Goal: Contribute content: Contribute content

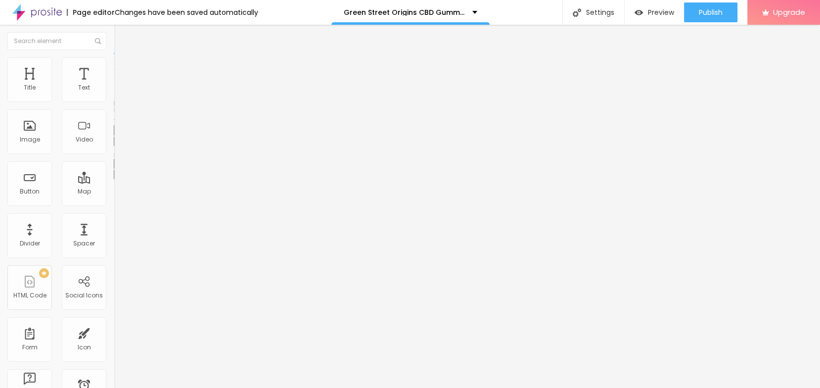
click at [118, 143] on icon "button" at bounding box center [121, 141] width 6 height 6
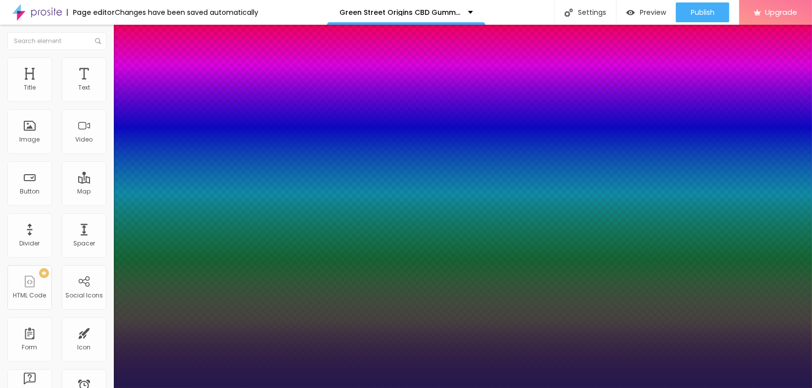
type input "1"
type input "12"
type input "1"
type input "13"
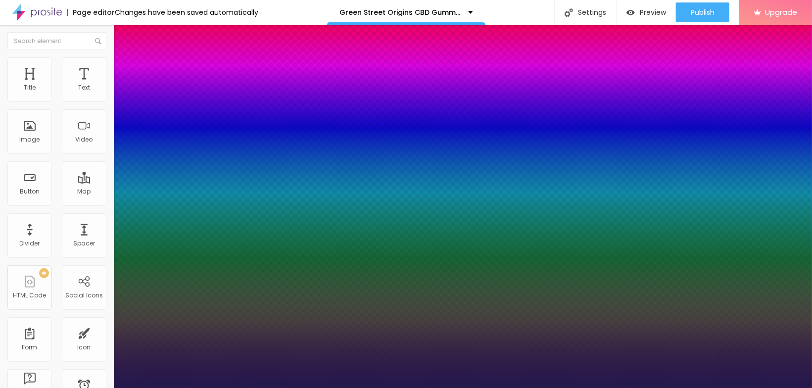
type input "13"
type input "1"
type input "15"
type input "1"
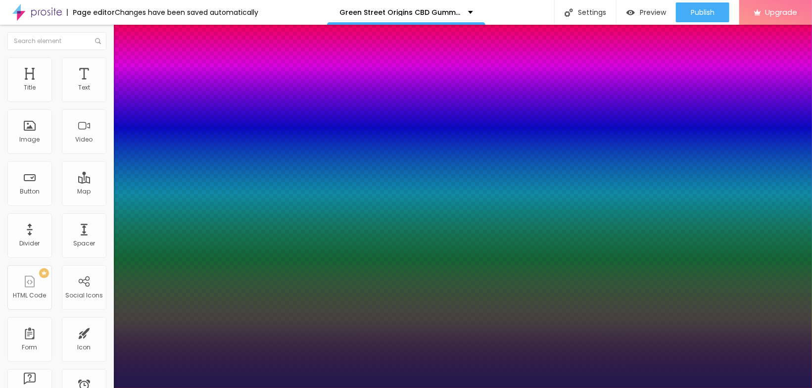
type input "21"
type input "1"
type input "22"
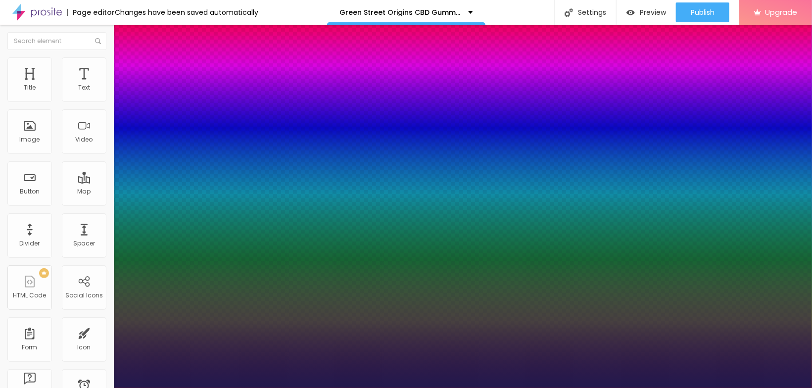
type input "1"
type input "23"
type input "1"
type input "24"
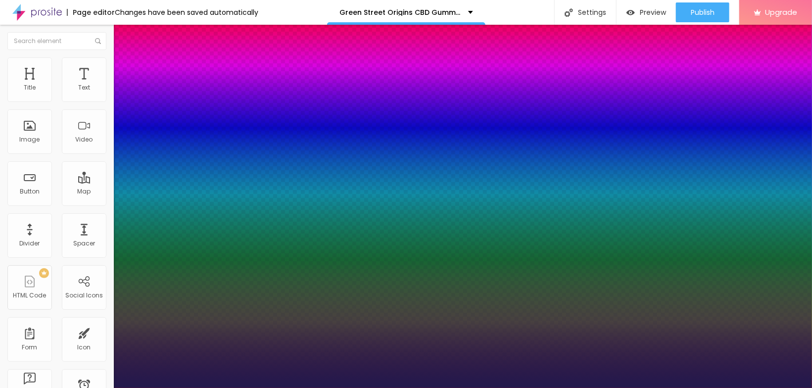
type input "24"
type input "1"
type input "26"
type input "1"
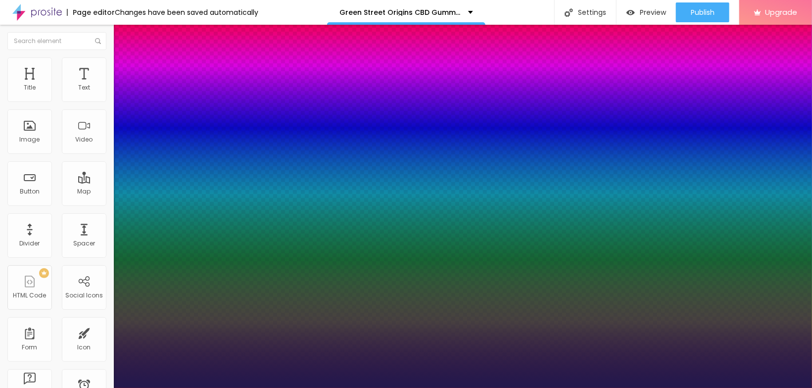
type input "27"
type input "1"
type input "30"
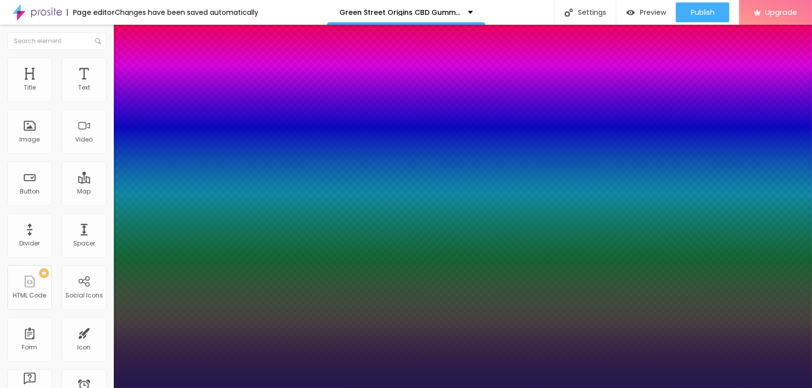
type input "1"
type input "31"
type input "1"
drag, startPoint x: 132, startPoint y: 277, endPoint x: 145, endPoint y: 280, distance: 13.6
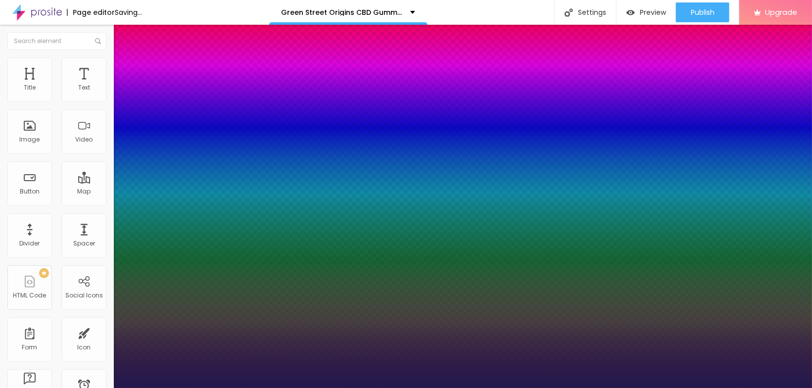
type input "31"
type input "1"
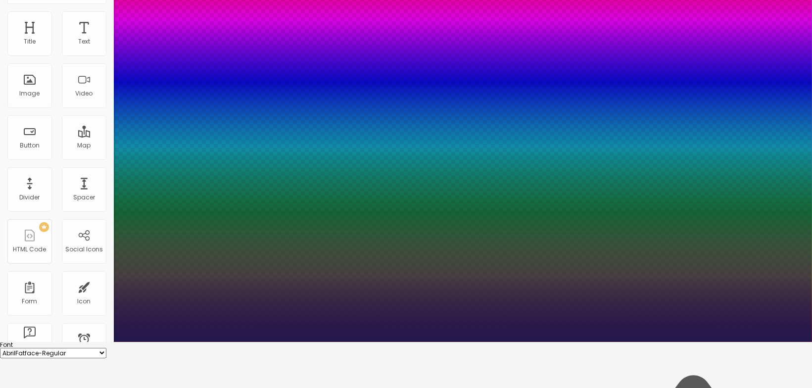
scroll to position [55, 0]
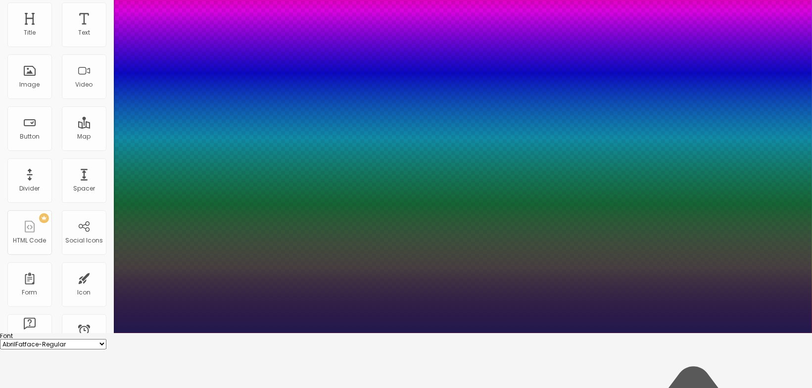
click at [312, 333] on div at bounding box center [406, 333] width 812 height 0
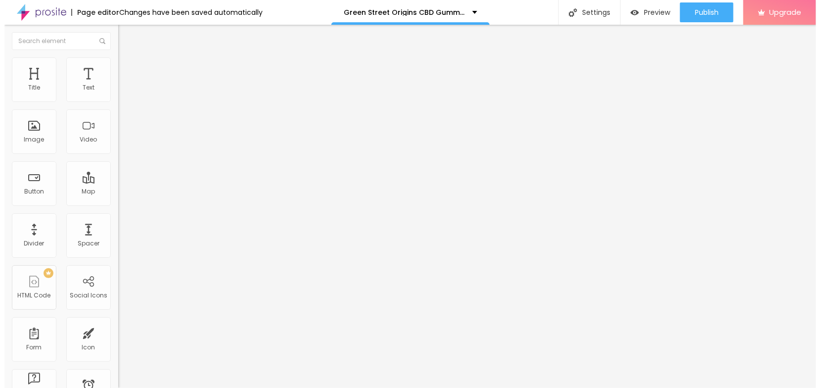
scroll to position [0, 0]
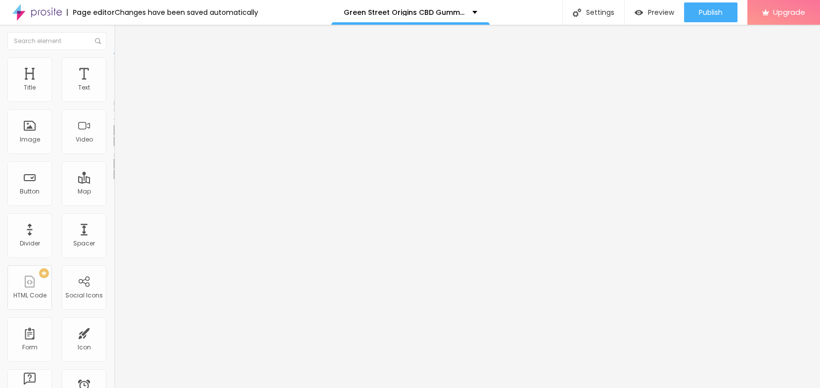
click at [118, 177] on icon "button" at bounding box center [121, 174] width 6 height 6
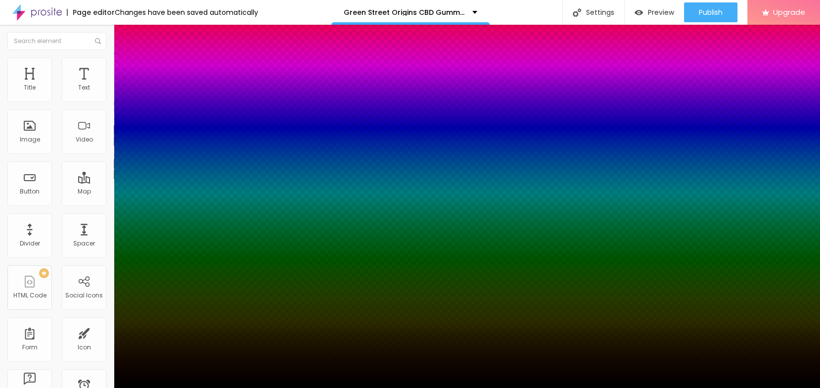
click at [174, 387] on div at bounding box center [410, 394] width 820 height 0
click at [169, 333] on div at bounding box center [410, 194] width 820 height 388
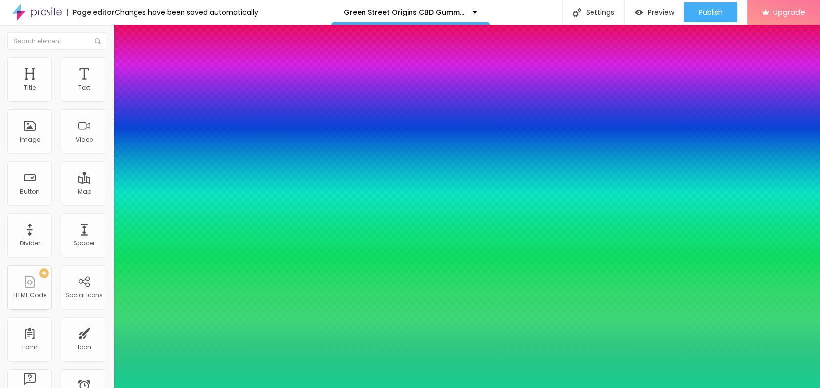
click at [156, 306] on div at bounding box center [410, 194] width 820 height 388
type input "#18CE90"
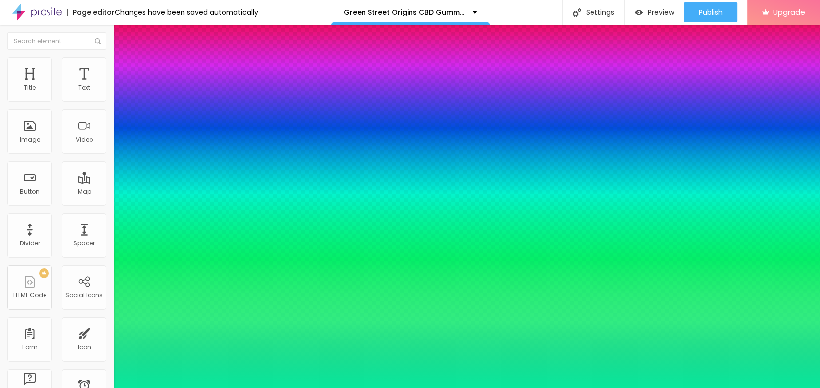
click at [161, 298] on div at bounding box center [410, 194] width 820 height 388
click at [262, 387] on div at bounding box center [410, 388] width 820 height 0
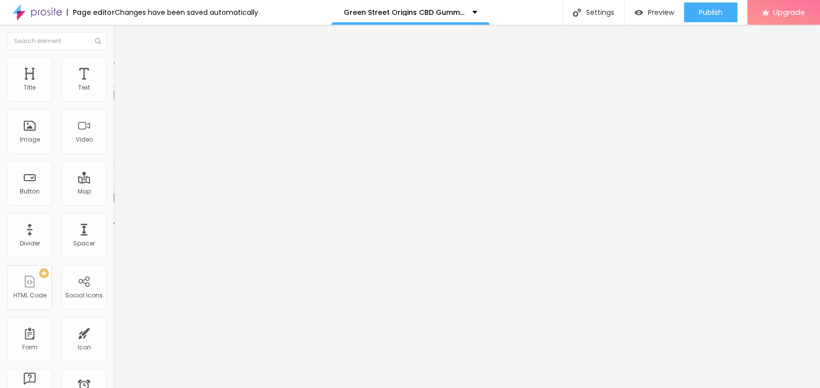
click at [114, 85] on span "Add image" at bounding box center [134, 81] width 41 height 8
click at [114, 203] on input "https://" at bounding box center [173, 198] width 119 height 10
paste input "[DOMAIN_NAME][URL]"
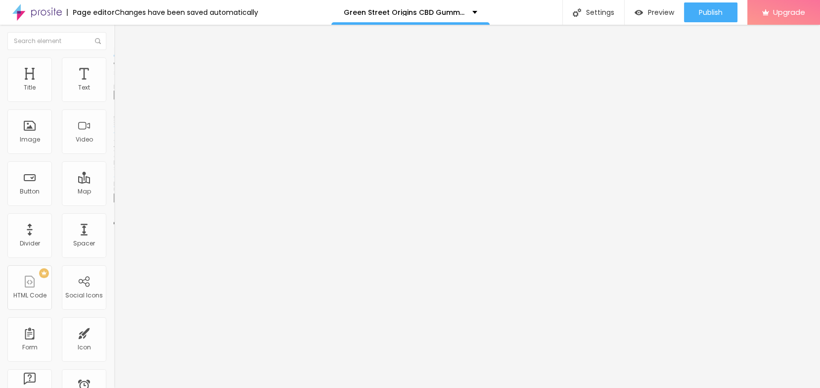
scroll to position [0, 56]
type input "[URL][DOMAIN_NAME]"
click at [114, 100] on input "text" at bounding box center [173, 95] width 119 height 10
paste input "Green Street Origins CBD Gummies [GEOGRAPHIC_DATA]"
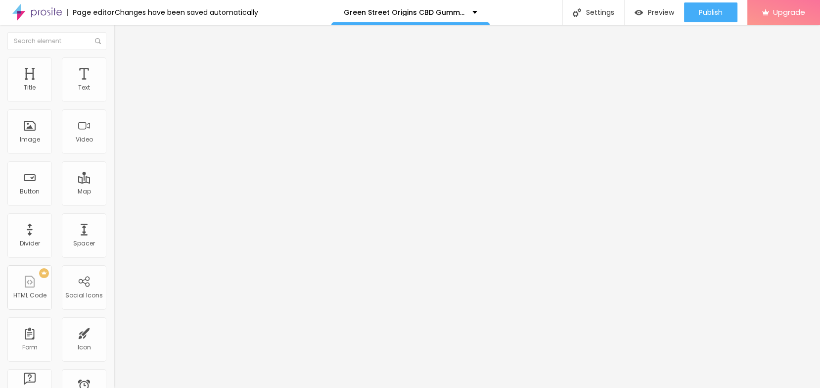
scroll to position [0, 41]
type input "Green Street Origins CBD Gummies [GEOGRAPHIC_DATA]"
click at [123, 68] on span "Style" at bounding box center [130, 64] width 14 height 8
type input "95"
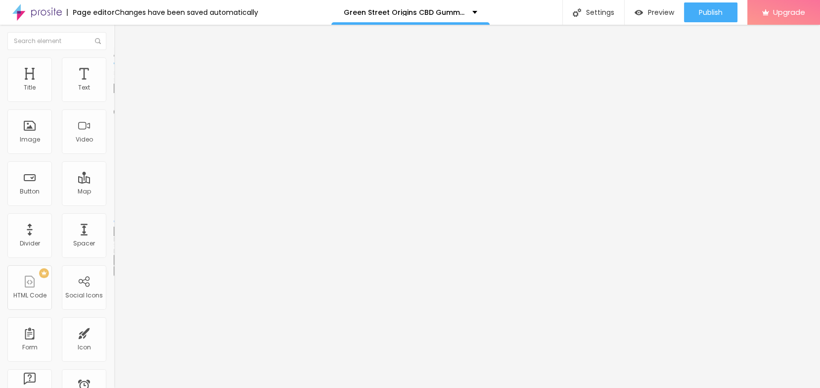
type input "95"
type input "90"
type input "85"
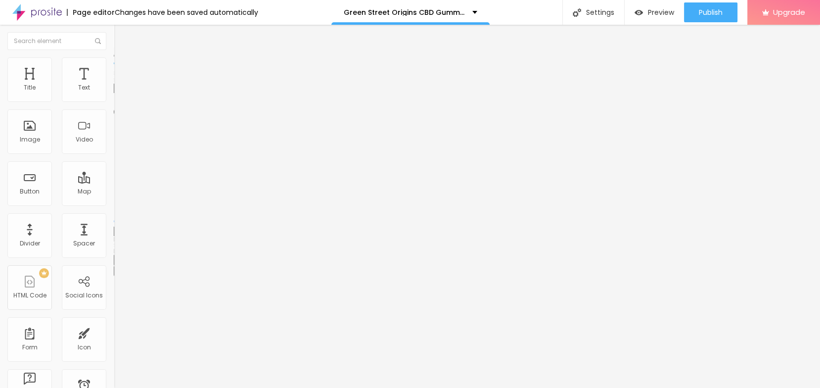
type input "80"
type input "75"
type input "70"
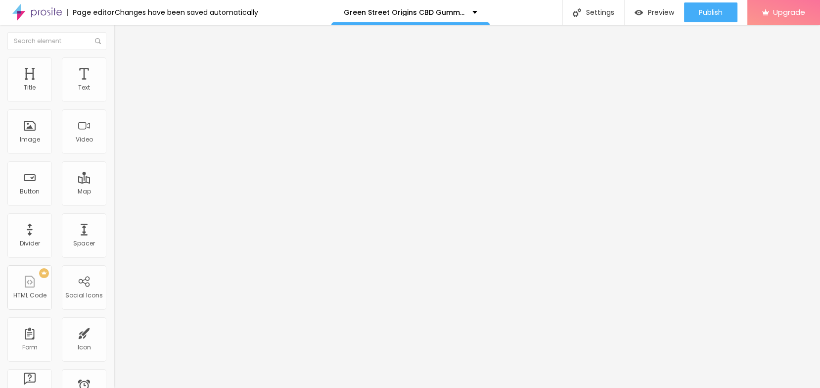
type input "70"
type input "65"
type input "60"
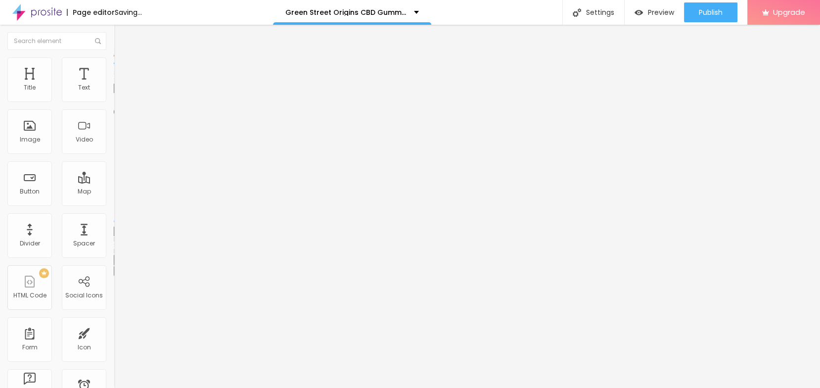
type input "55"
type input "50"
type input "45"
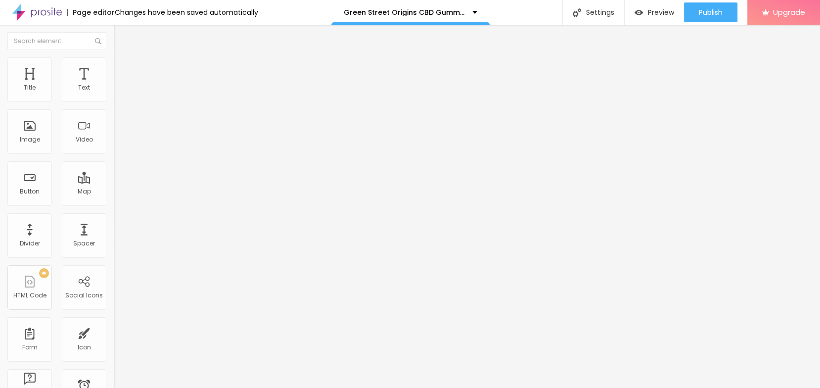
type input "45"
type input "50"
drag, startPoint x: 100, startPoint y: 107, endPoint x: 53, endPoint y: 110, distance: 47.6
type input "50"
click at [114, 101] on input "range" at bounding box center [146, 98] width 64 height 8
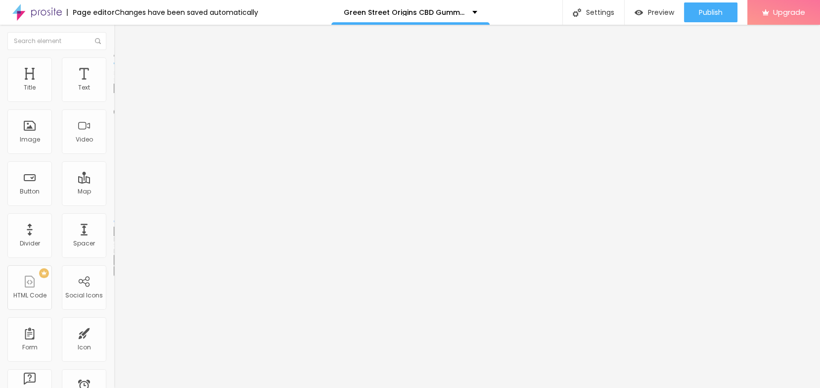
click at [121, 37] on div "Edit Image" at bounding box center [147, 36] width 52 height 8
click at [704, 15] on span "Publish" at bounding box center [711, 12] width 24 height 8
click at [707, 16] on span "Publish" at bounding box center [711, 12] width 24 height 8
